Goal: Information Seeking & Learning: Learn about a topic

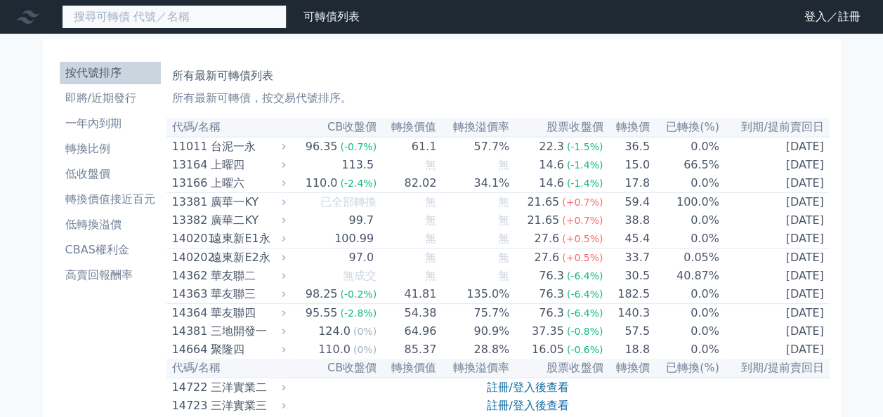
click at [96, 17] on input at bounding box center [174, 17] width 225 height 24
type input "82992"
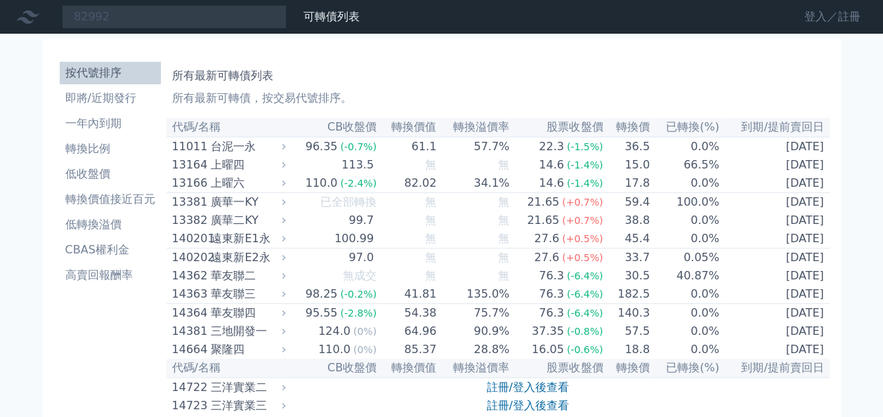
click at [817, 21] on link "登入／註冊" at bounding box center [832, 17] width 79 height 22
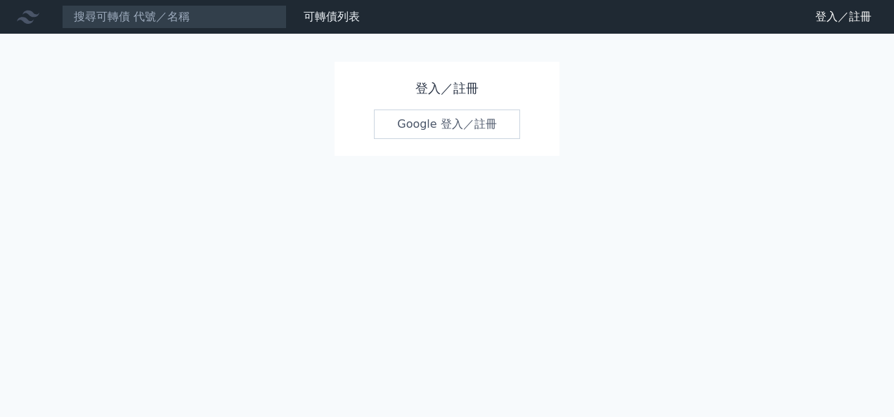
click at [429, 124] on link "Google 登入／註冊" at bounding box center [447, 125] width 146 height 30
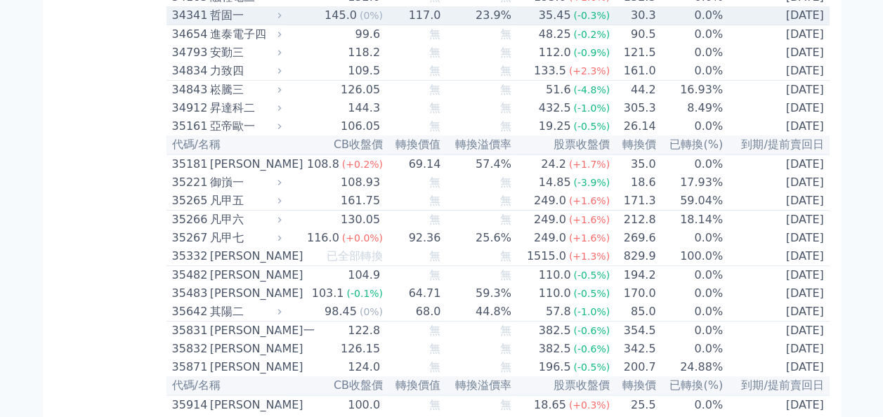
scroll to position [2952, 0]
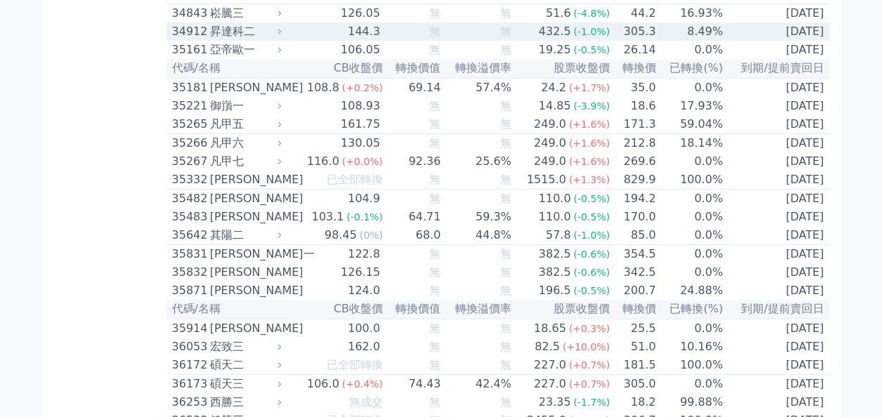
click at [242, 40] on div "昇達科二" at bounding box center [244, 31] width 69 height 17
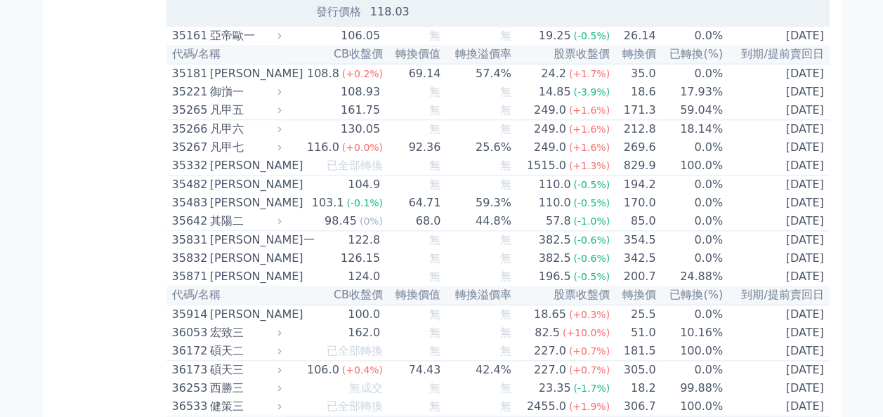
scroll to position [3514, 0]
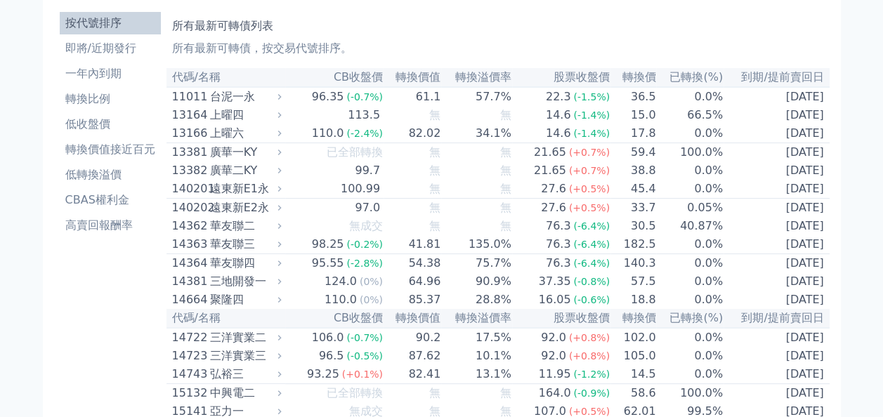
scroll to position [0, 0]
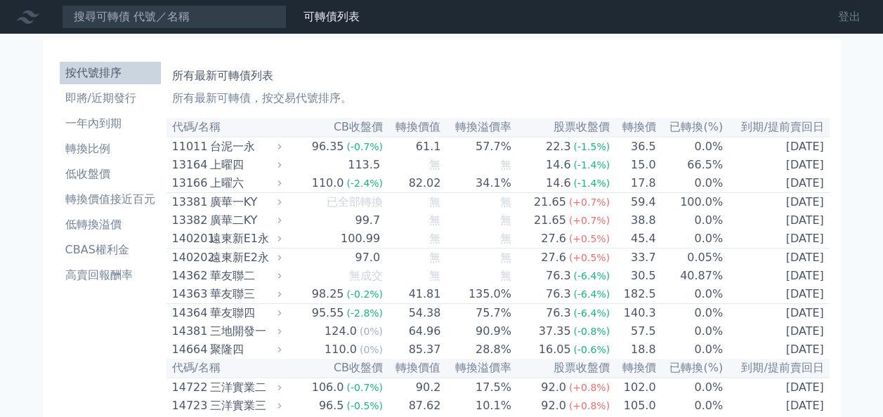
click at [851, 15] on link "登出" at bounding box center [849, 17] width 45 height 22
